Goal: Book appointment/travel/reservation

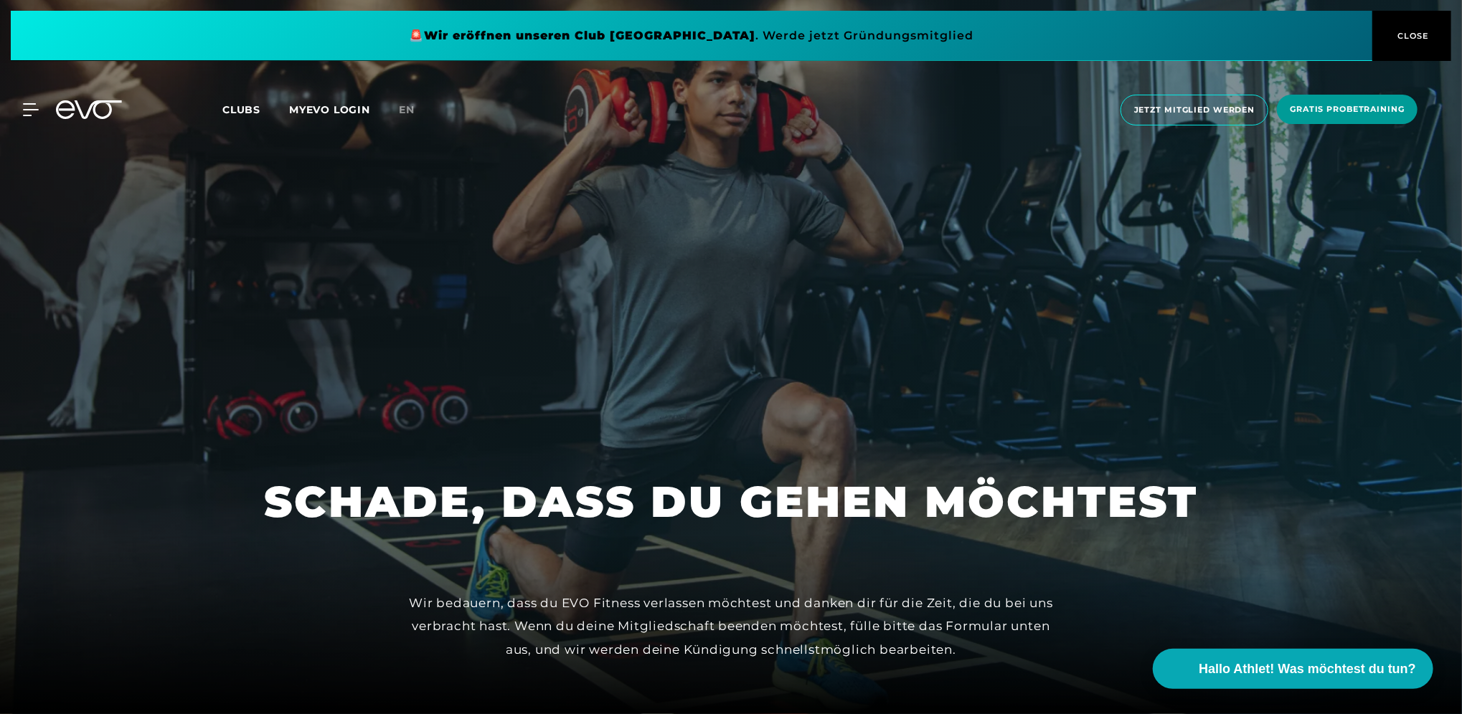
click at [1364, 105] on span "Gratis Probetraining" at bounding box center [1347, 109] width 115 height 12
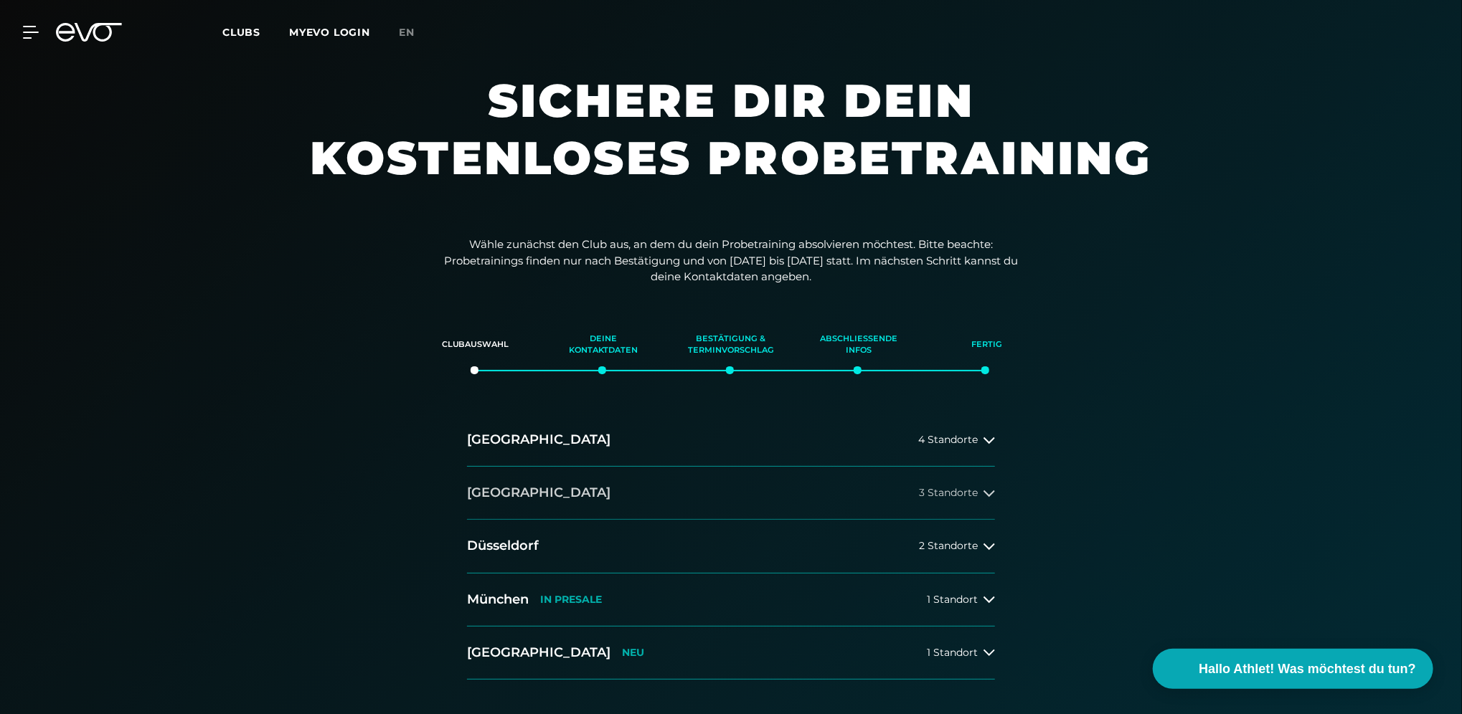
click at [832, 491] on button "[GEOGRAPHIC_DATA] 3 Standorte" at bounding box center [731, 493] width 528 height 53
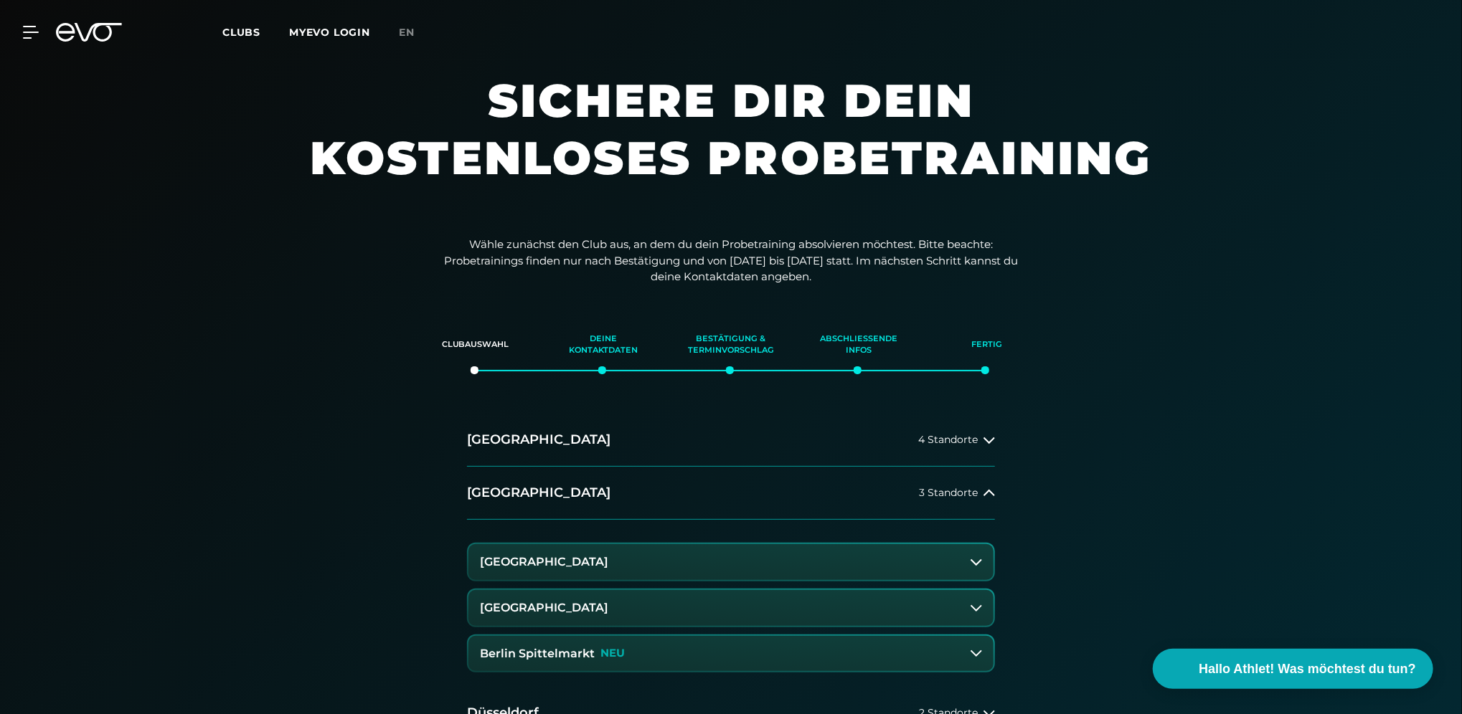
scroll to position [143, 0]
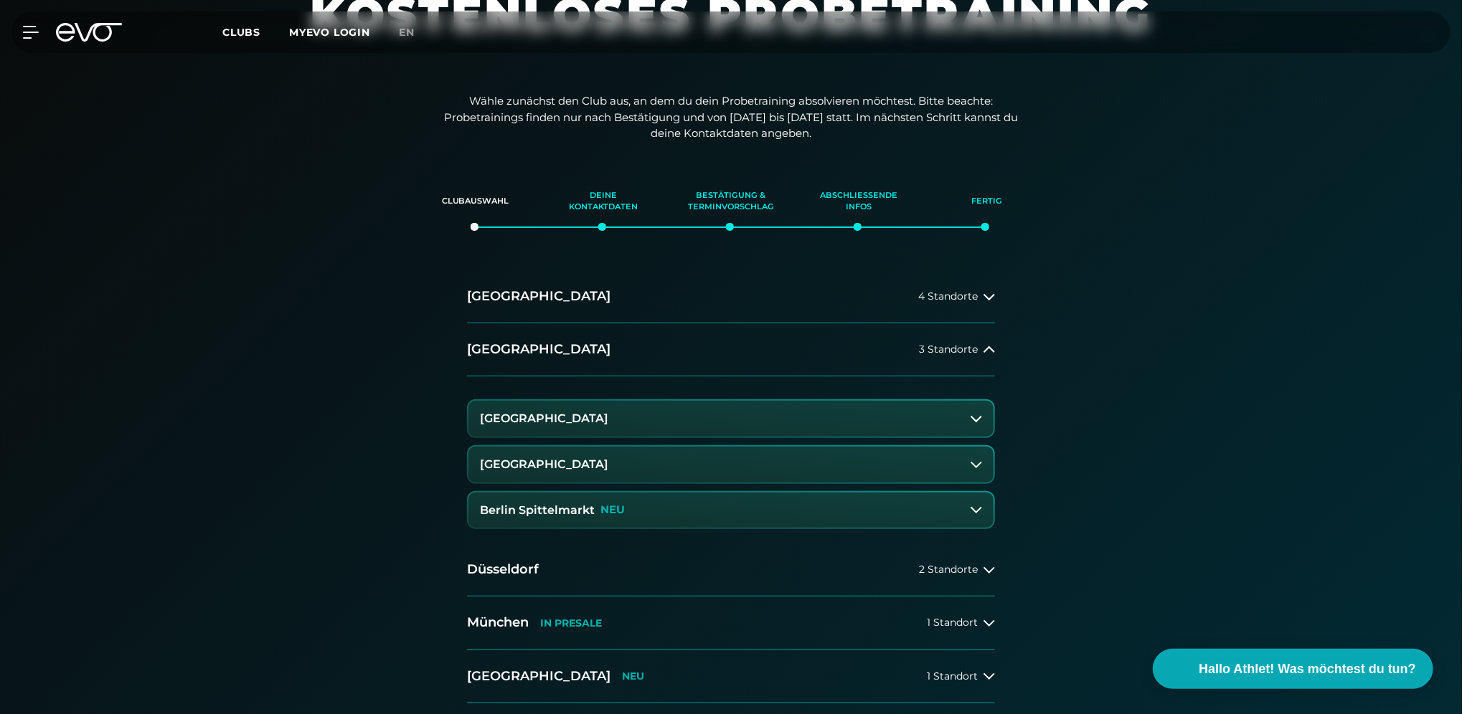
click at [837, 407] on button "[GEOGRAPHIC_DATA]" at bounding box center [730, 419] width 525 height 36
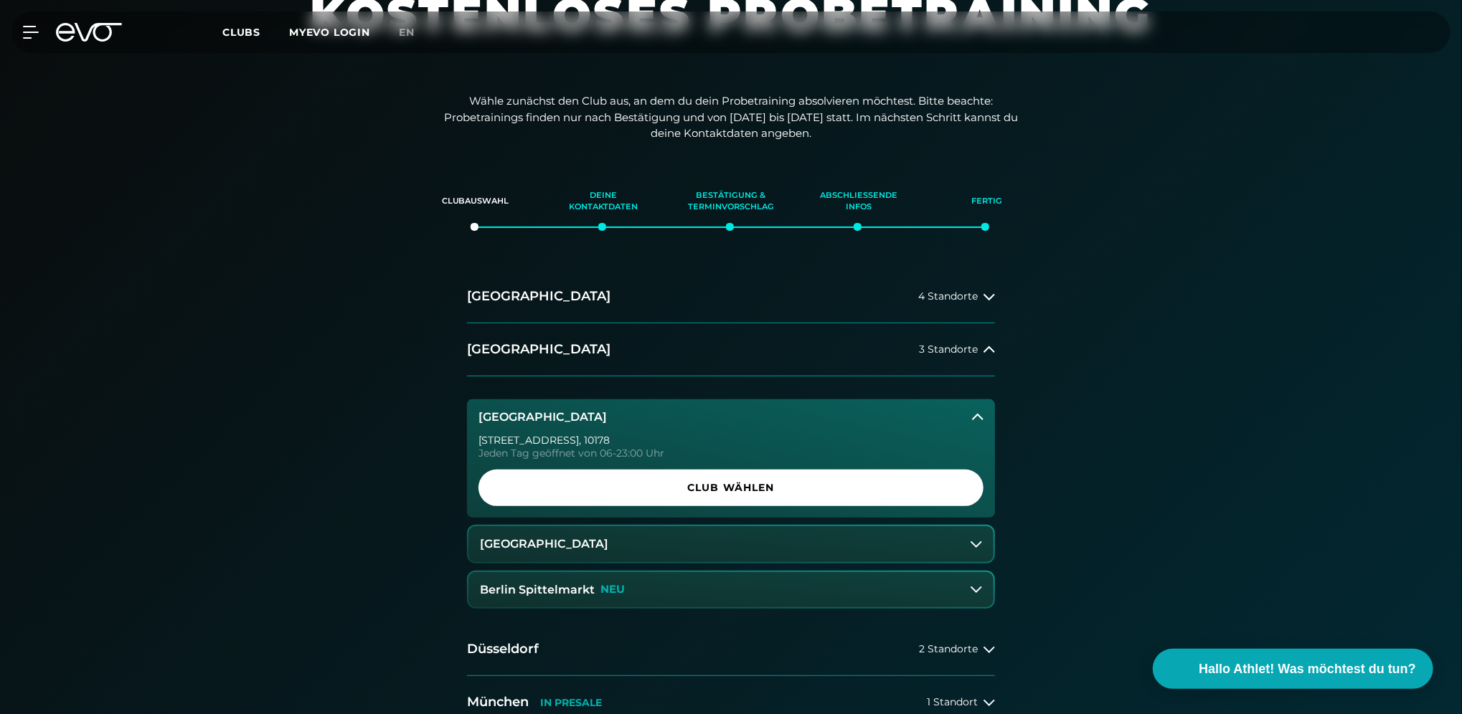
drag, startPoint x: 838, startPoint y: 412, endPoint x: 818, endPoint y: 428, distance: 26.0
click at [838, 412] on button "[GEOGRAPHIC_DATA]" at bounding box center [731, 418] width 528 height 36
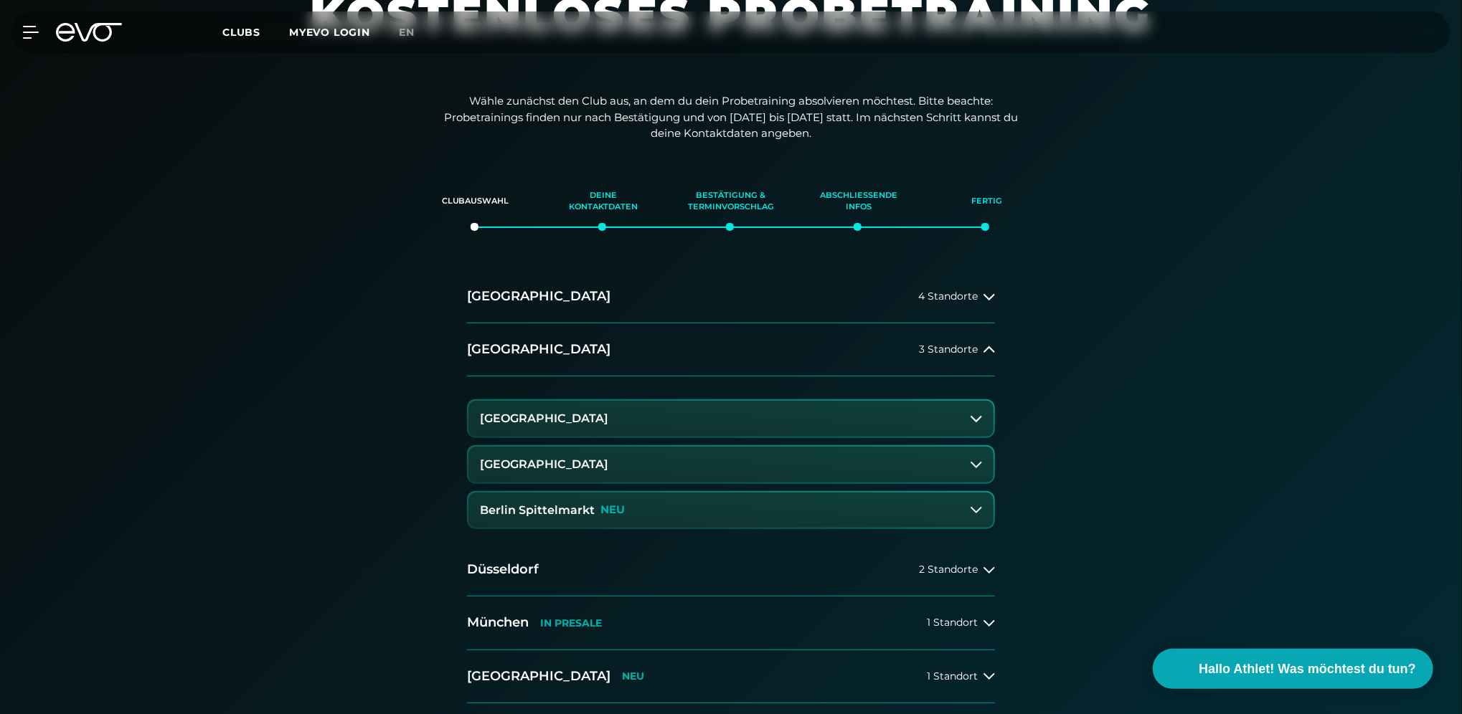
click at [757, 417] on button "[GEOGRAPHIC_DATA]" at bounding box center [730, 419] width 525 height 36
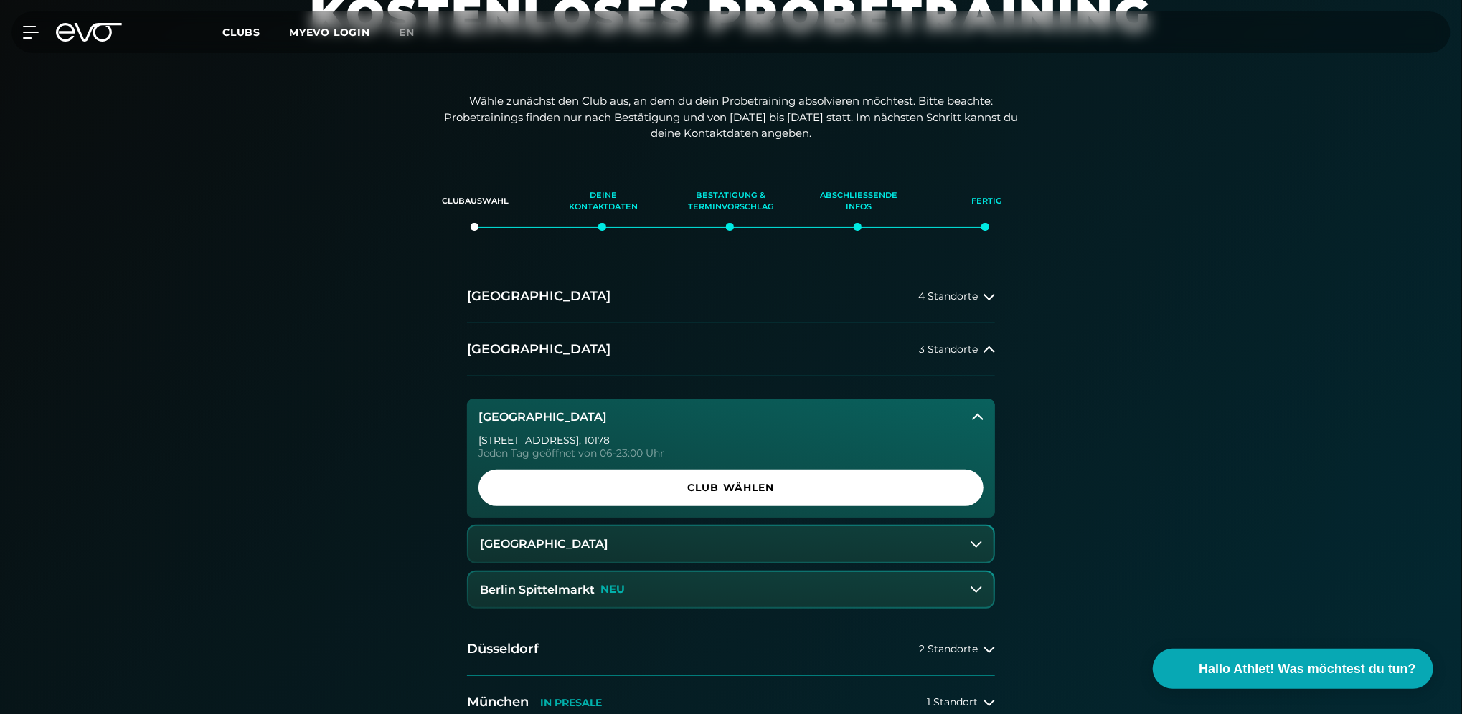
click at [755, 421] on button "[GEOGRAPHIC_DATA]" at bounding box center [731, 418] width 528 height 36
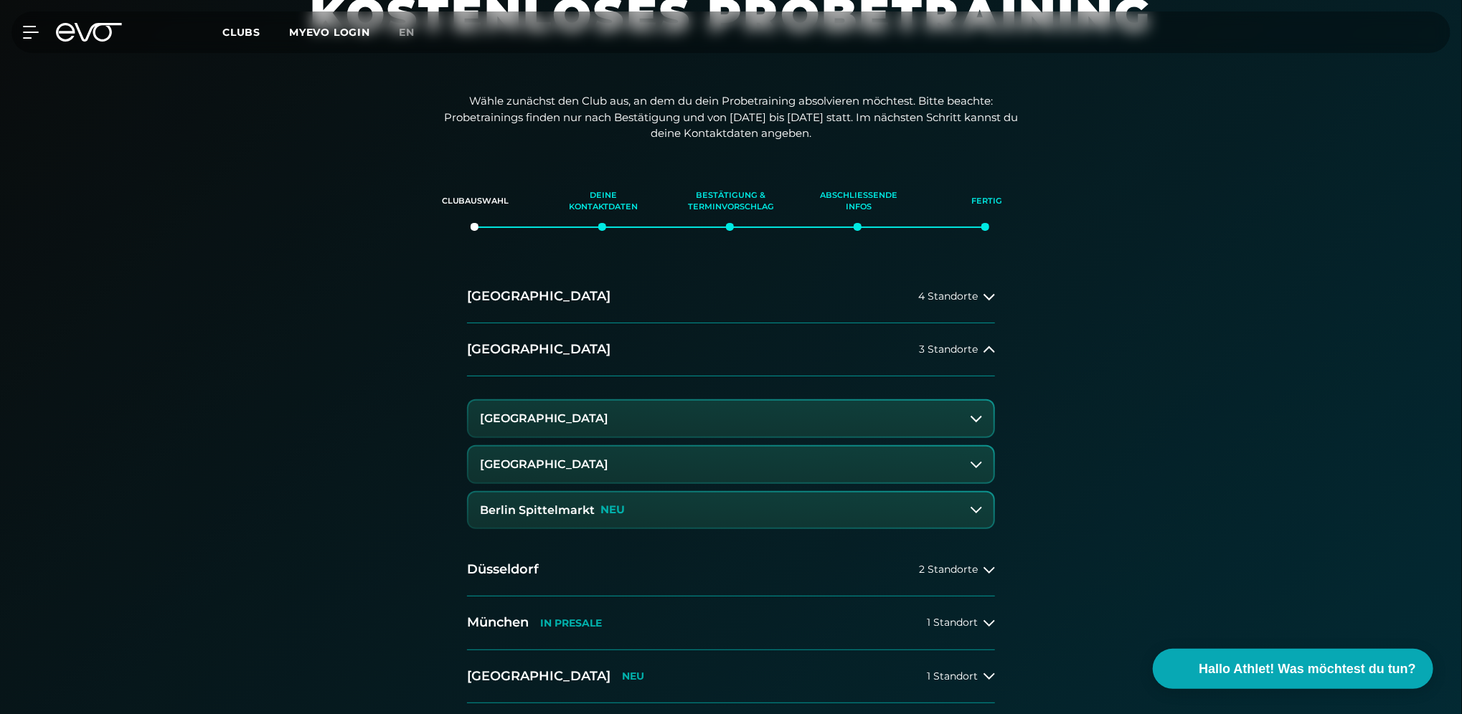
click at [714, 421] on button "[GEOGRAPHIC_DATA]" at bounding box center [730, 419] width 525 height 36
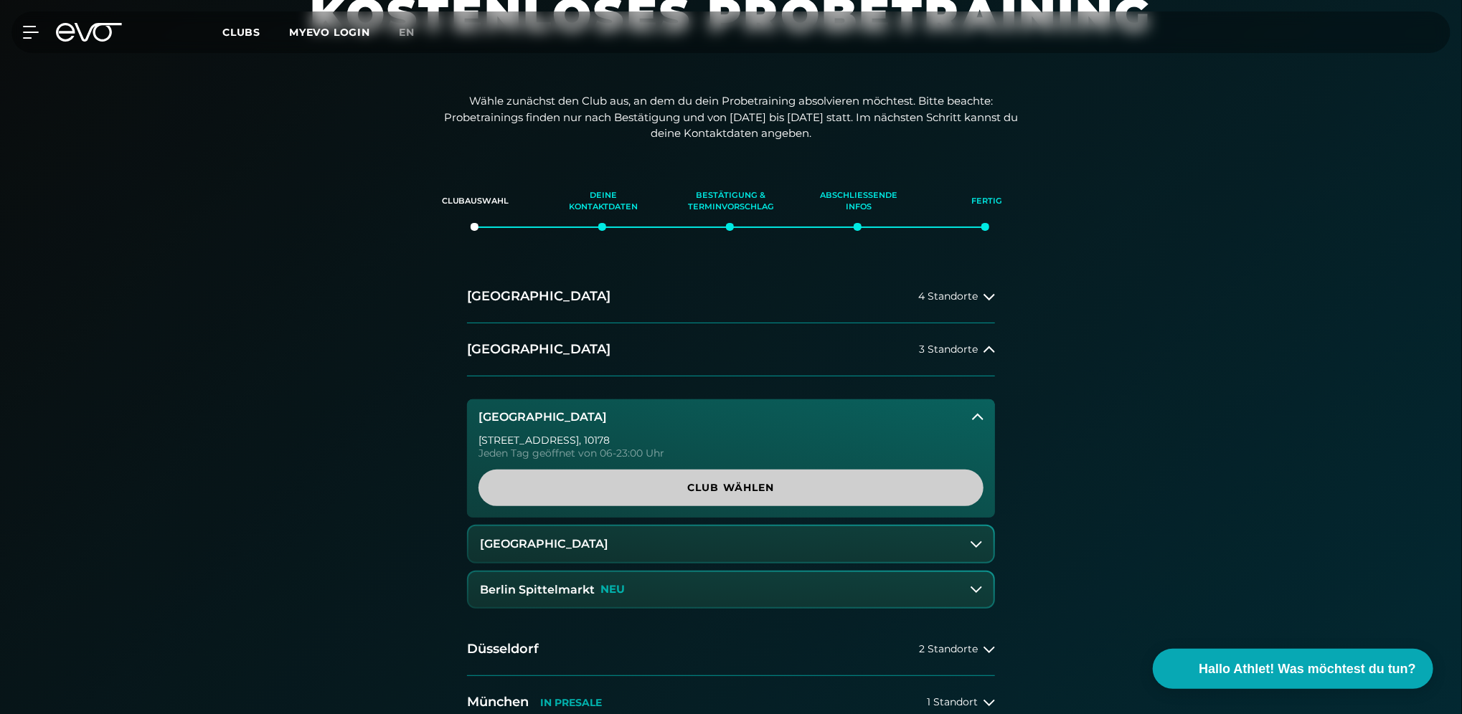
click at [697, 487] on span "Club wählen" at bounding box center [731, 488] width 436 height 15
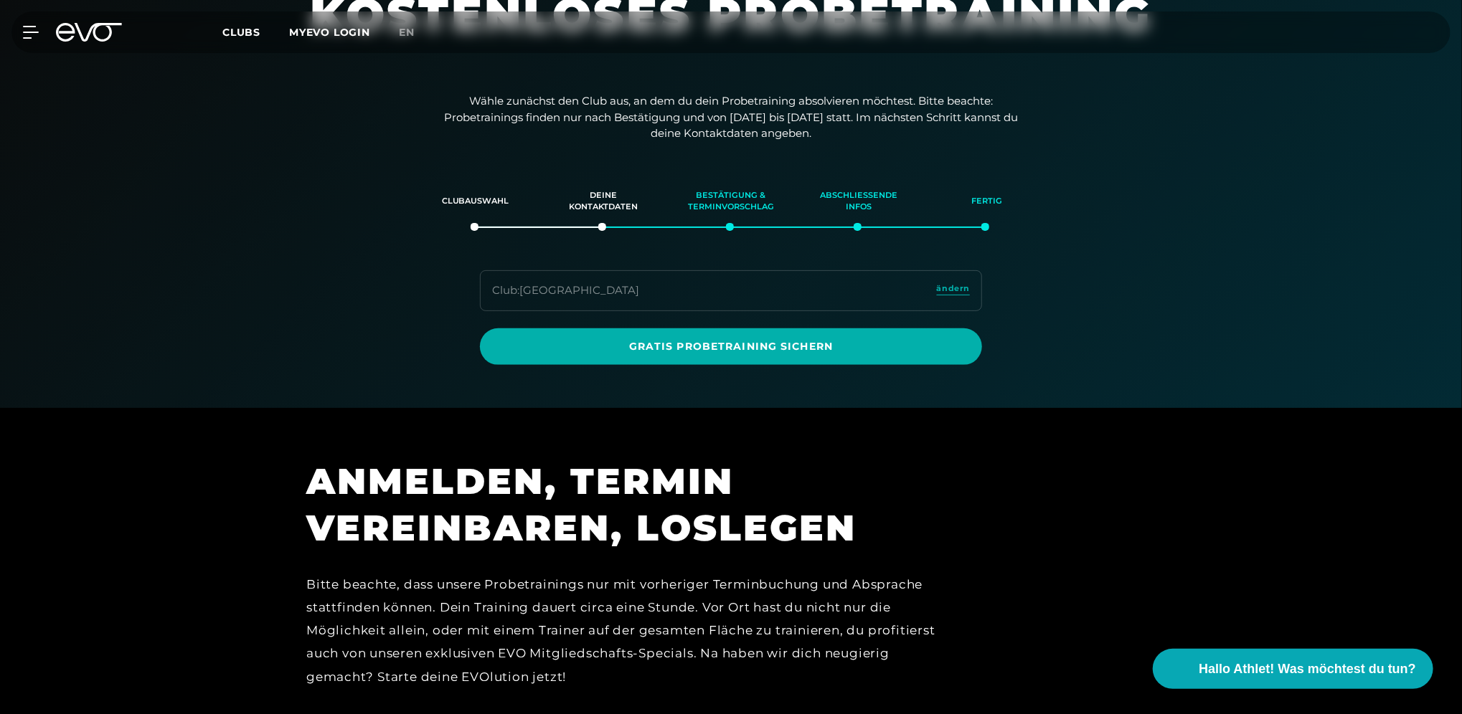
scroll to position [246, 0]
